Goal: Task Accomplishment & Management: Use online tool/utility

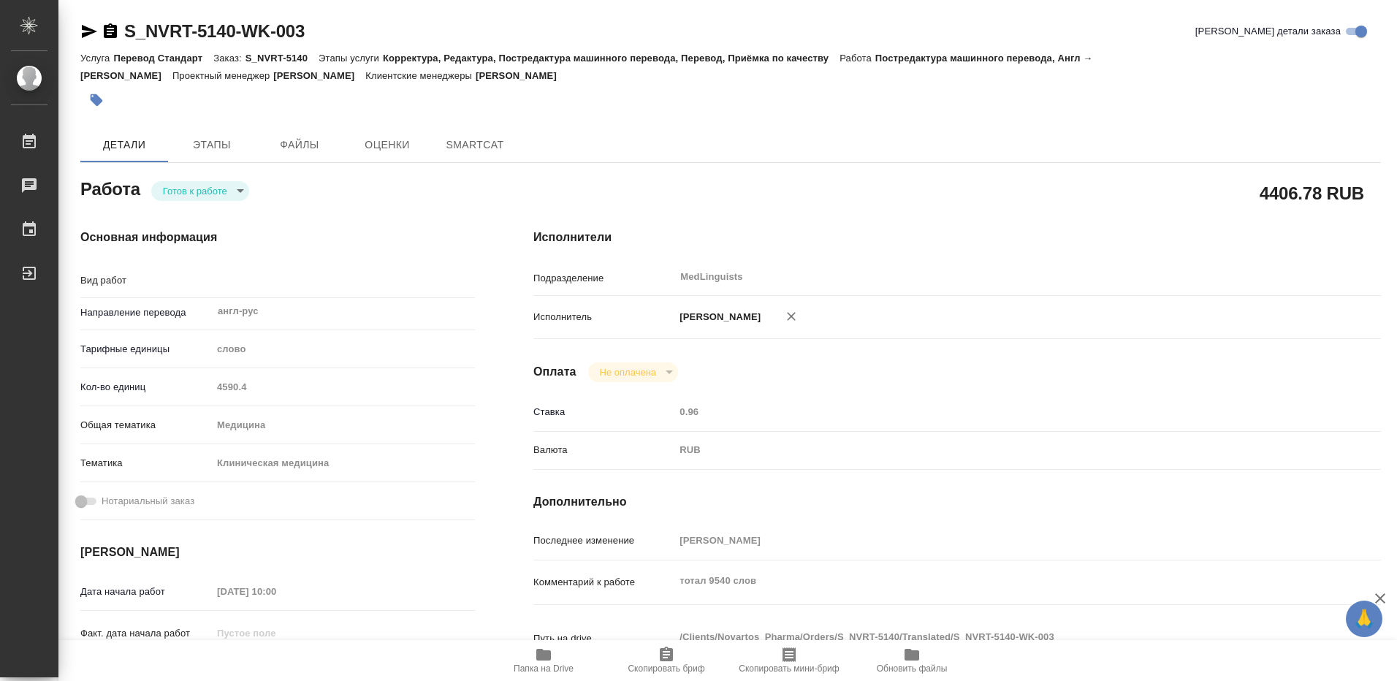
type textarea "x"
type textarea "Постредактура машинного перевода"
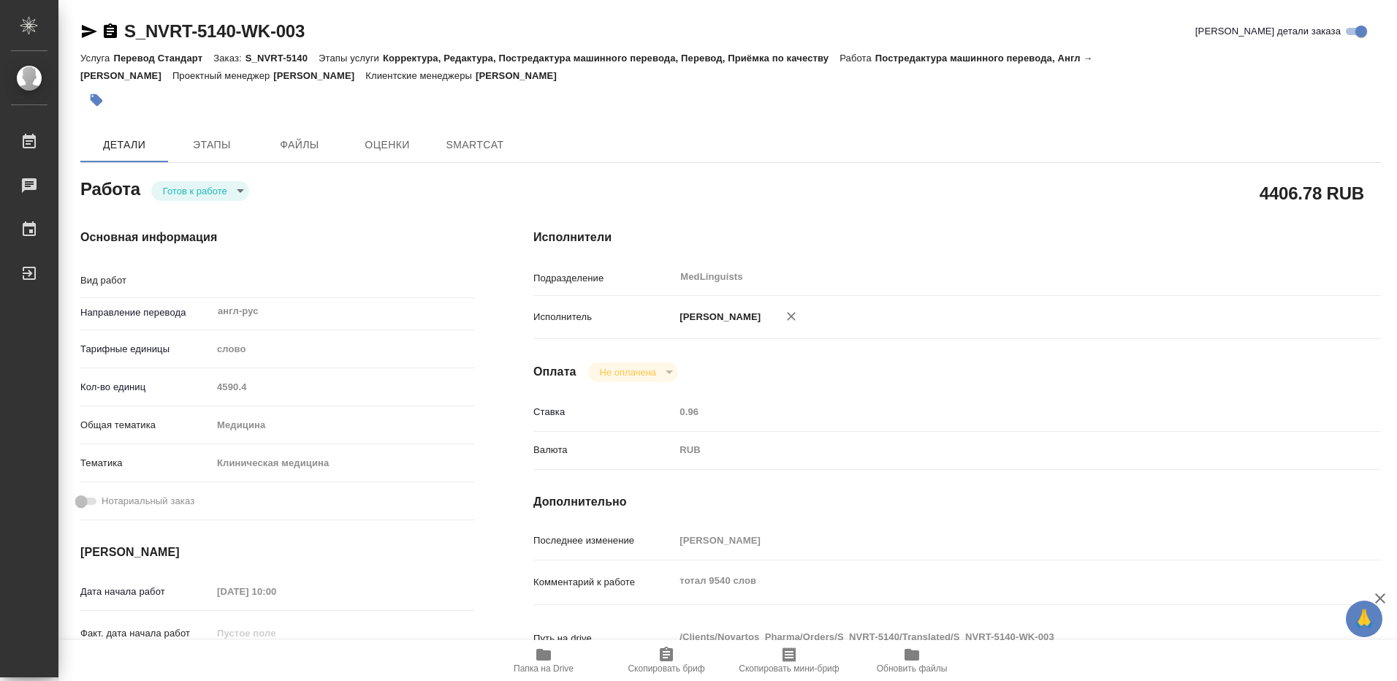
type textarea "x"
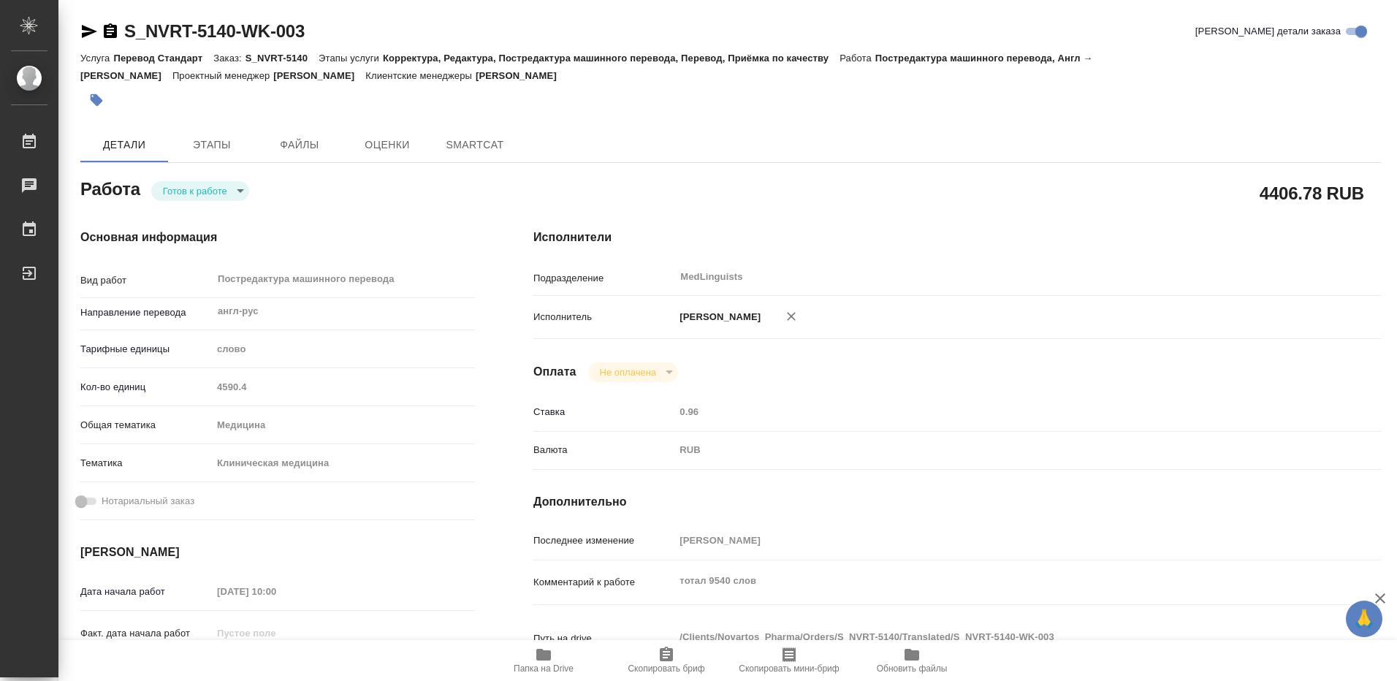
type textarea "x"
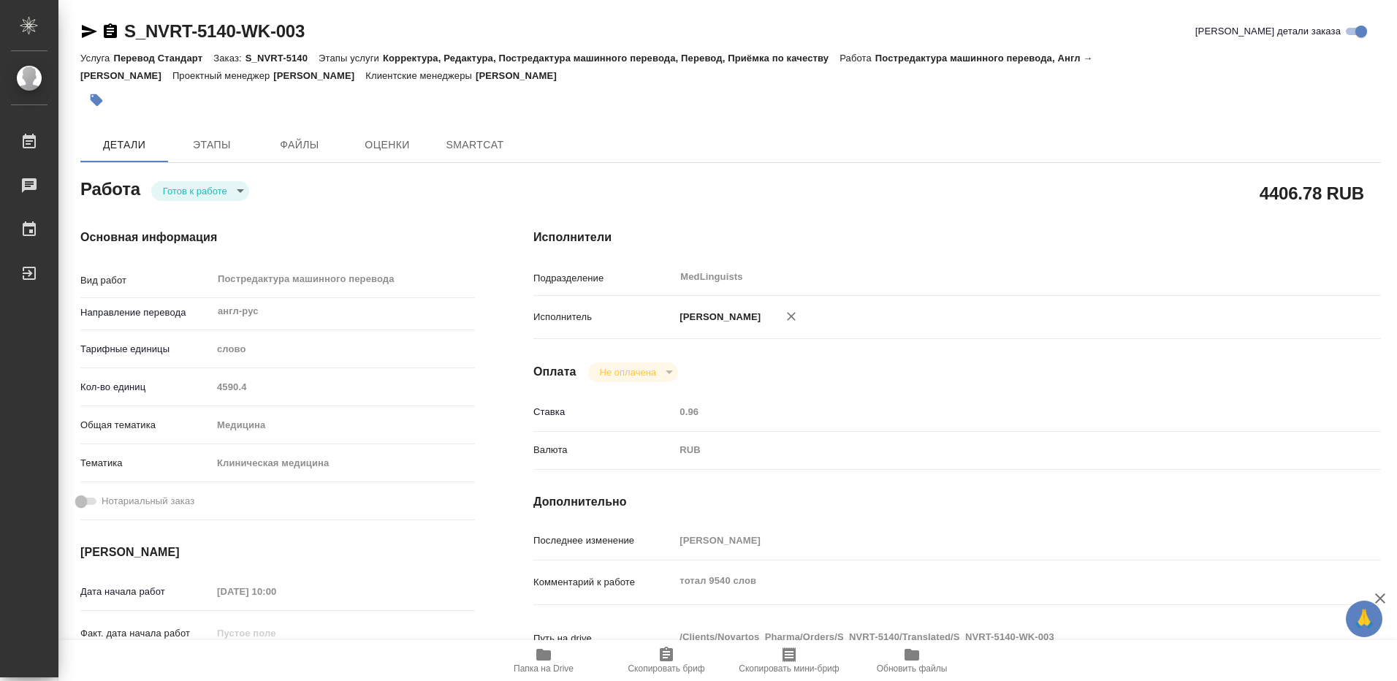
type textarea "x"
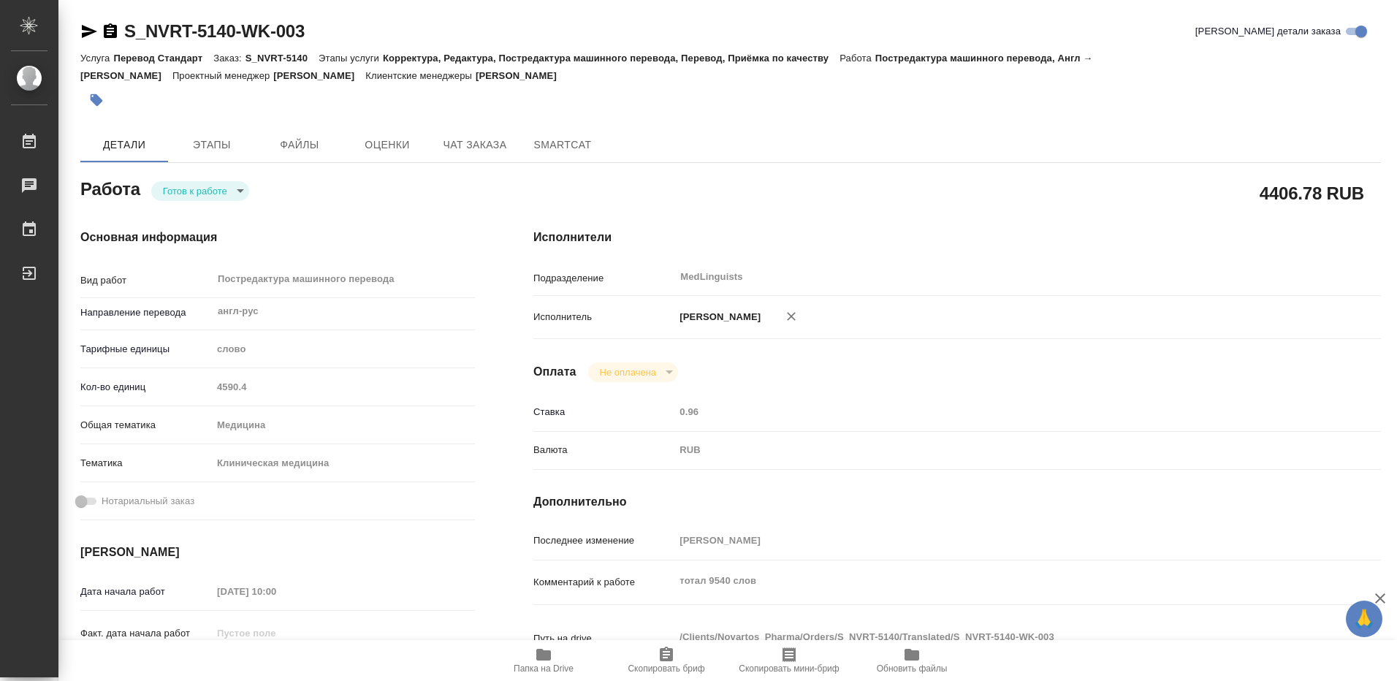
type textarea "x"
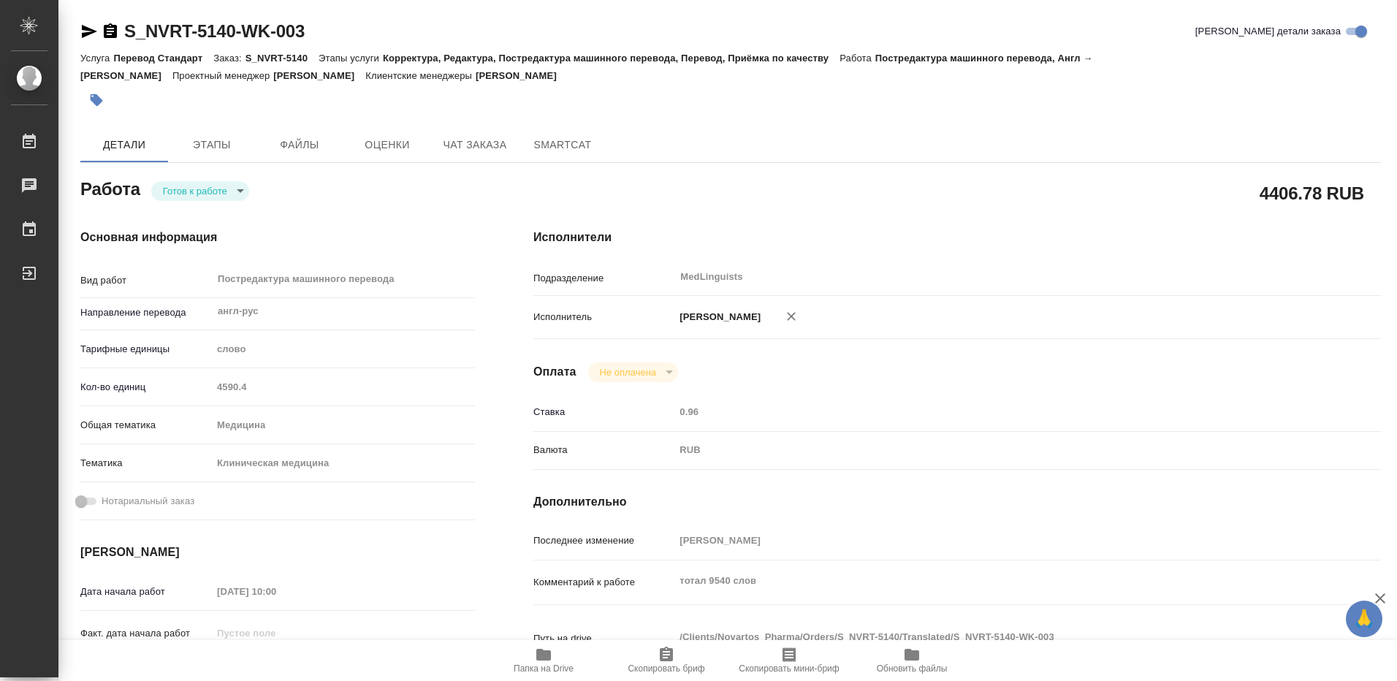
type textarea "x"
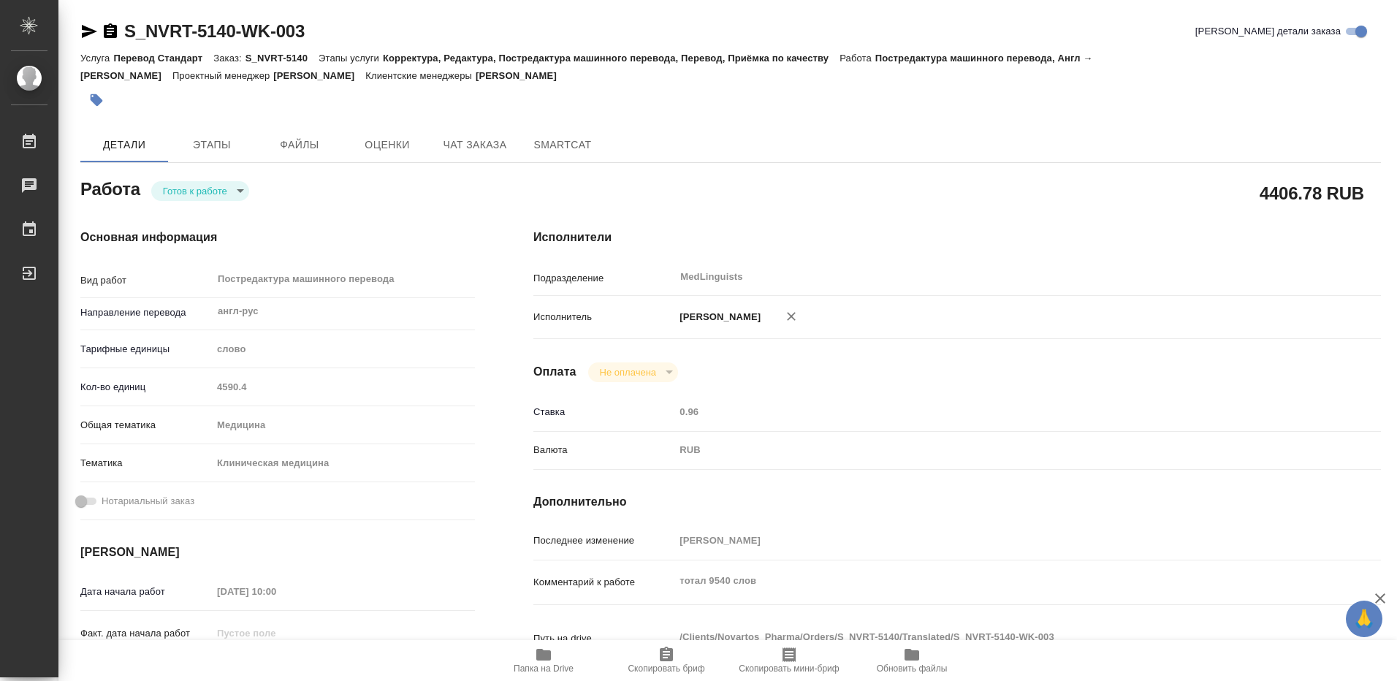
click at [341, 18] on div "S_NVRT-5140-WK-003 Кратко детали заказа Услуга Перевод Стандарт Заказ: S_NVRT-5…" at bounding box center [730, 630] width 1317 height 1261
